Goal: Book appointment/travel/reservation

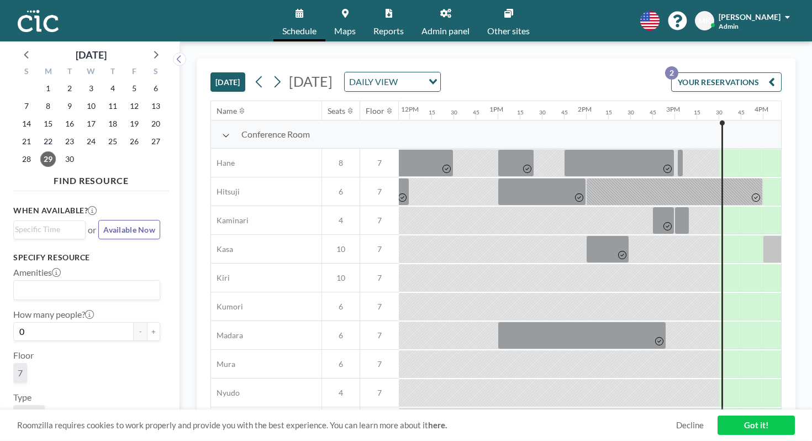
scroll to position [0, 1094]
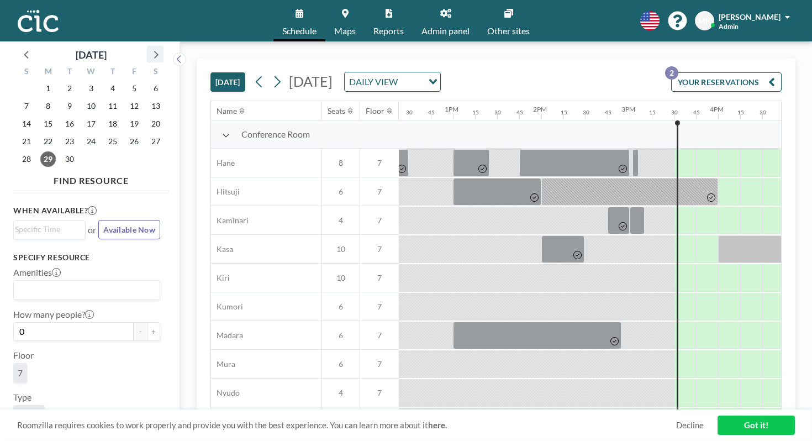
click at [148, 49] on icon at bounding box center [155, 54] width 14 height 14
click at [126, 82] on span "3" at bounding box center [133, 88] width 15 height 15
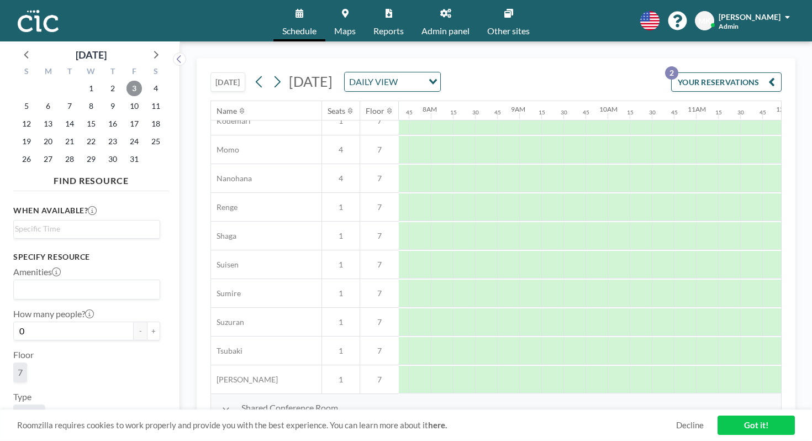
scroll to position [529, 676]
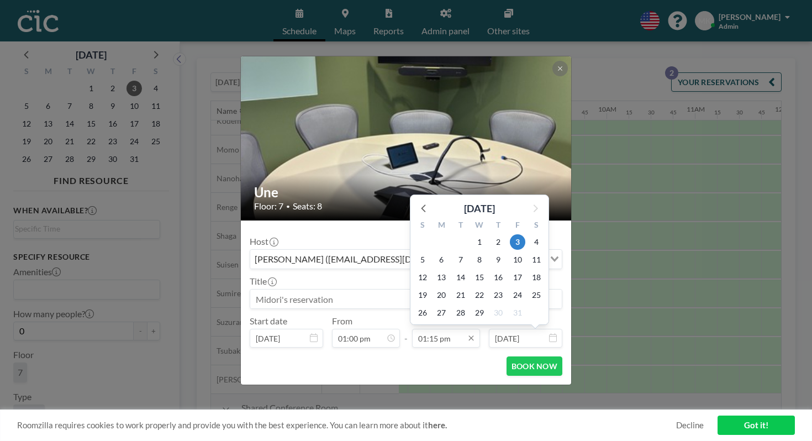
scroll to position [934, 0]
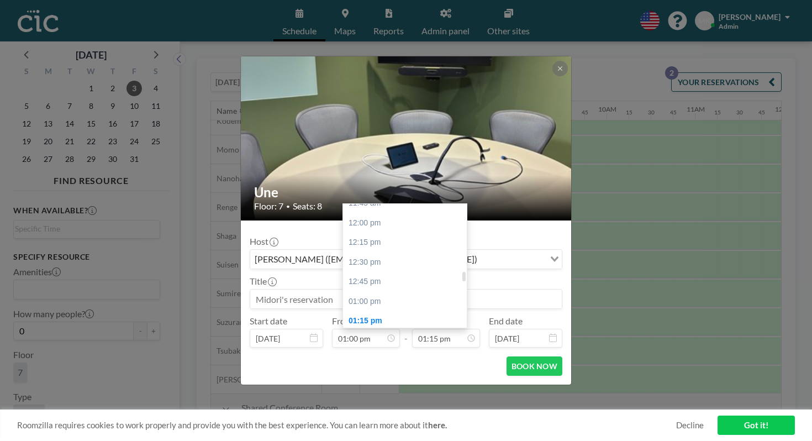
click at [407, 370] on div "02:00 pm" at bounding box center [405, 380] width 124 height 20
type input "02:00 pm"
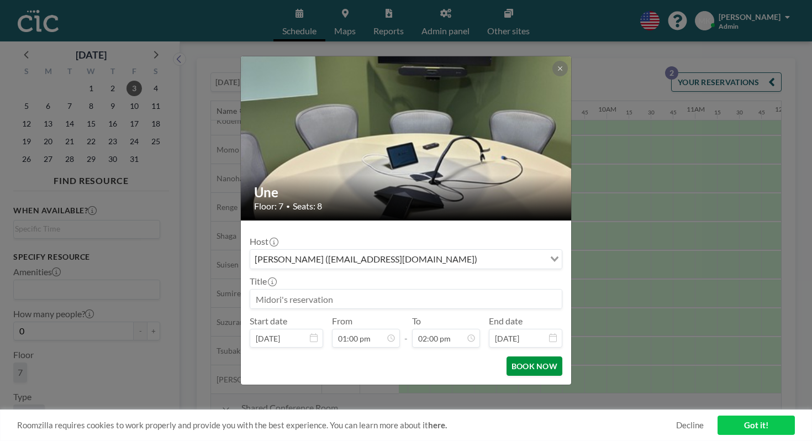
scroll to position [987, 0]
click at [506, 356] on button "BOOK NOW" at bounding box center [534, 365] width 56 height 19
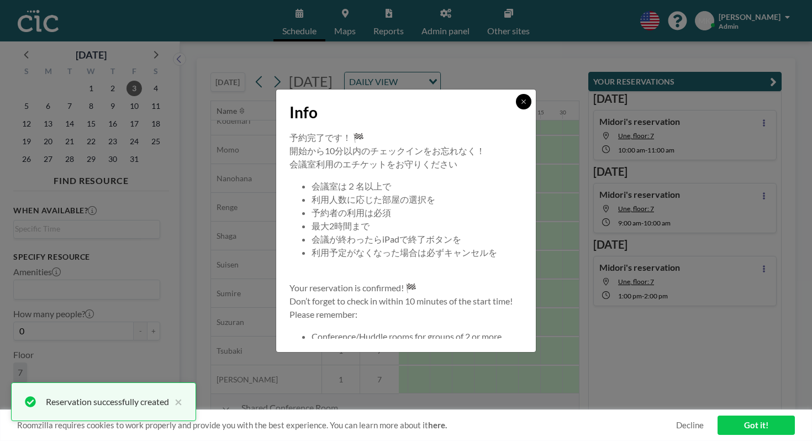
click at [520, 105] on icon at bounding box center [523, 101] width 7 height 7
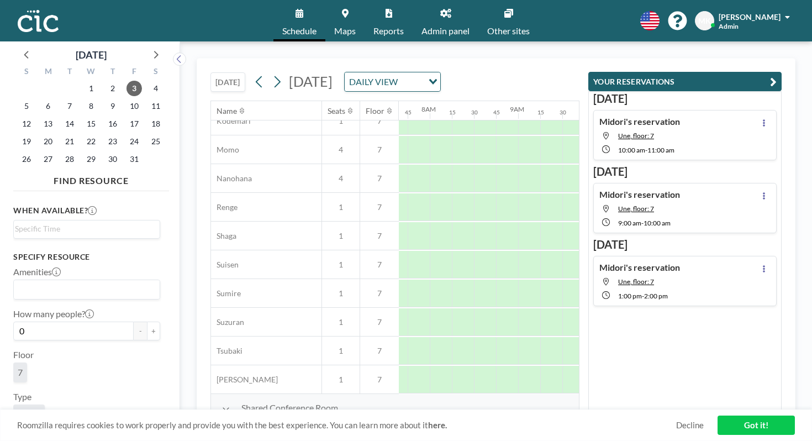
click at [210, 72] on button "[DATE]" at bounding box center [227, 81] width 35 height 19
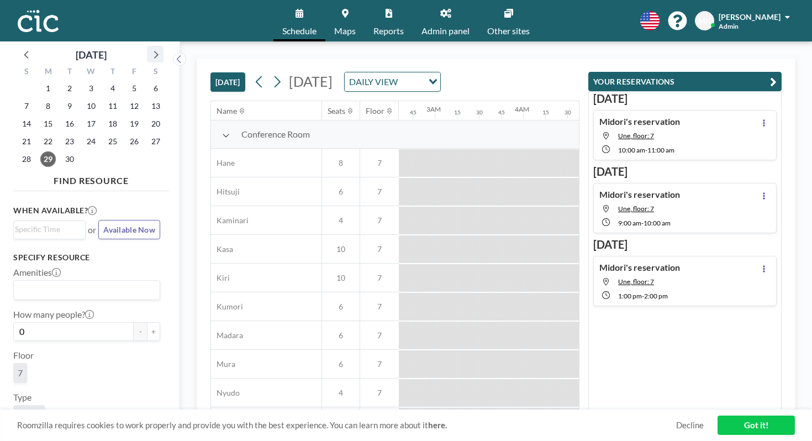
click at [148, 47] on icon at bounding box center [155, 54] width 14 height 14
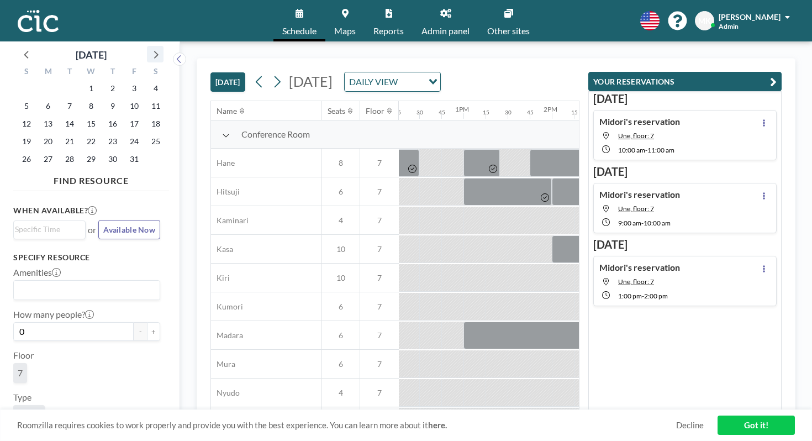
scroll to position [0, 1148]
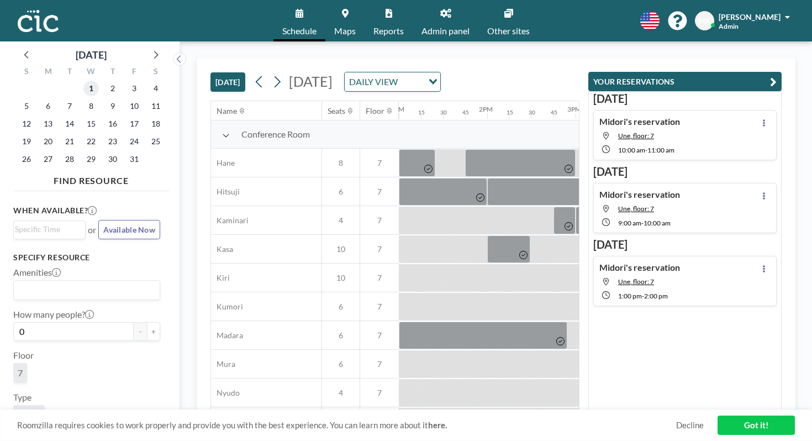
click at [83, 81] on span "1" at bounding box center [90, 88] width 15 height 15
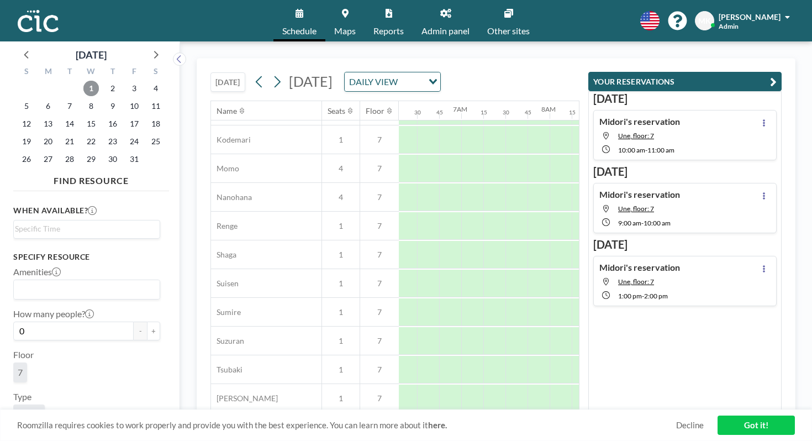
scroll to position [529, 556]
